Goal: Task Accomplishment & Management: Complete application form

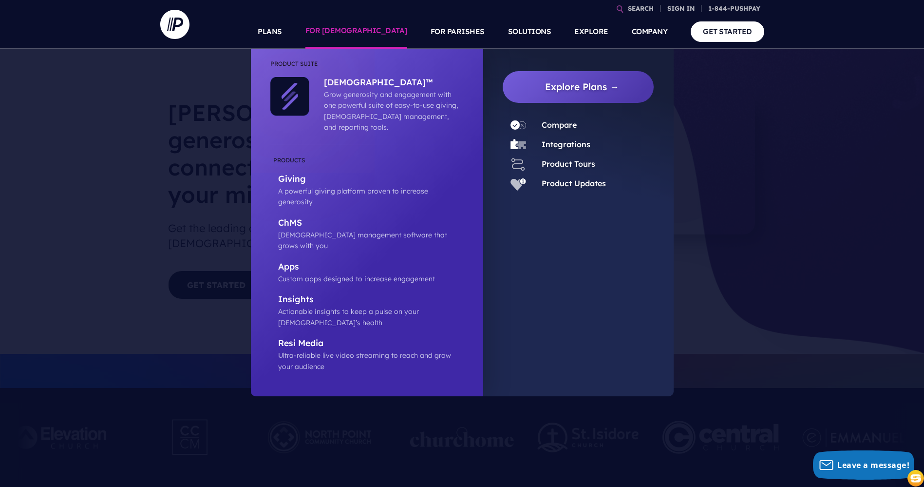
click at [382, 34] on link "FOR [DEMOGRAPHIC_DATA]" at bounding box center [356, 32] width 102 height 34
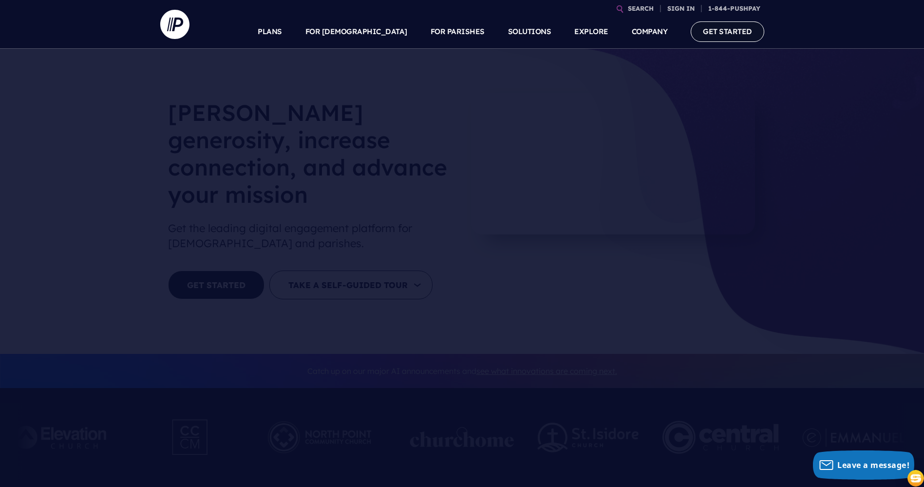
click at [738, 33] on link "GET STARTED" at bounding box center [728, 31] width 74 height 20
